Goal: Information Seeking & Learning: Learn about a topic

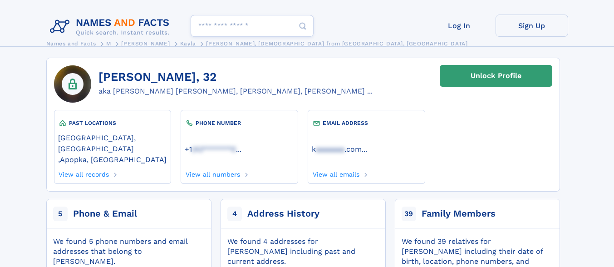
scroll to position [22, 0]
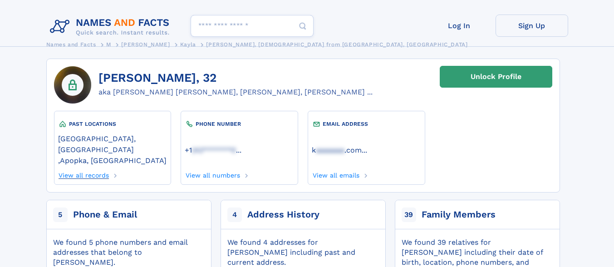
click at [79, 169] on link "View all records" at bounding box center [83, 174] width 51 height 10
